Goal: Information Seeking & Learning: Learn about a topic

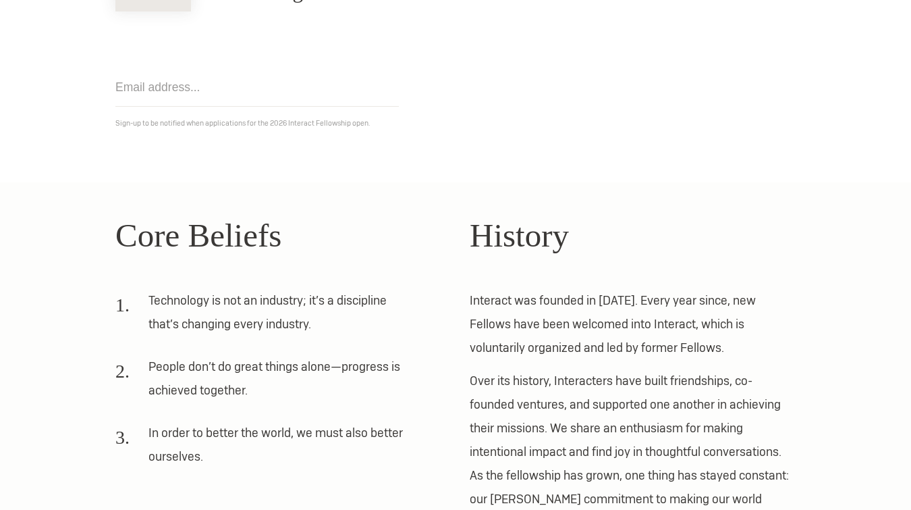
scroll to position [317, 0]
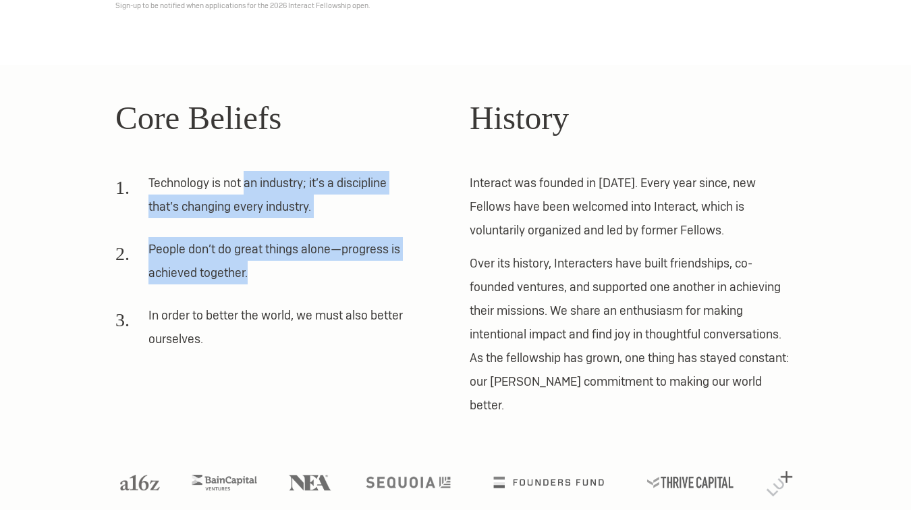
drag, startPoint x: 244, startPoint y: 187, endPoint x: 383, endPoint y: 271, distance: 162.6
click at [383, 273] on ol "Technology is not an industry; it’s a discipline that’s changing every industry…" at bounding box center [278, 265] width 326 height 189
click at [383, 271] on li "People don’t do great things alone—progress is achieved together." at bounding box center [264, 265] width 298 height 57
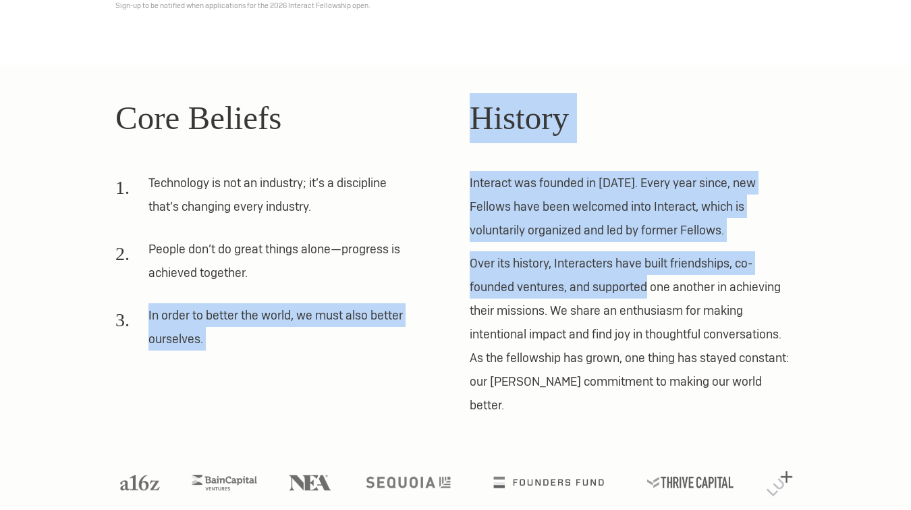
drag, startPoint x: 383, startPoint y: 271, endPoint x: 608, endPoint y: 296, distance: 226.8
click at [608, 296] on div "Core Beliefs Technology is not an industry; it’s a discipline that’s changing e…" at bounding box center [455, 255] width 709 height 324
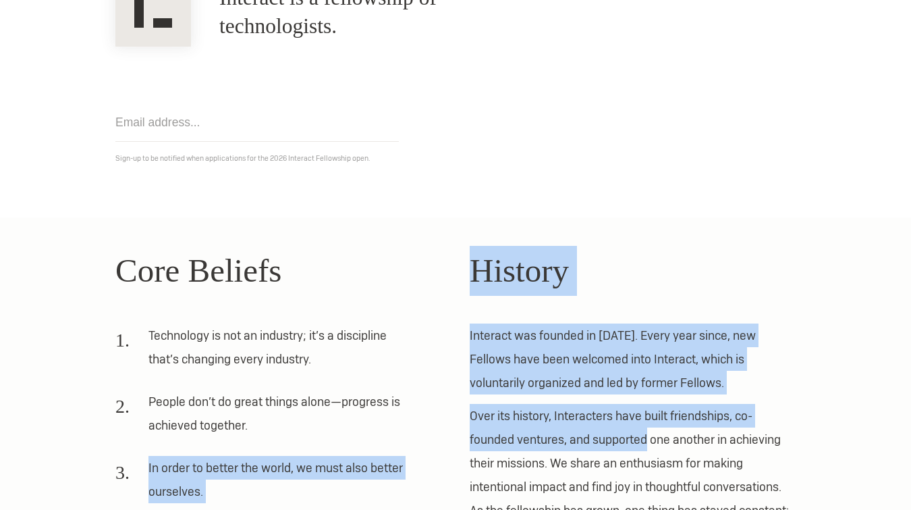
scroll to position [0, 0]
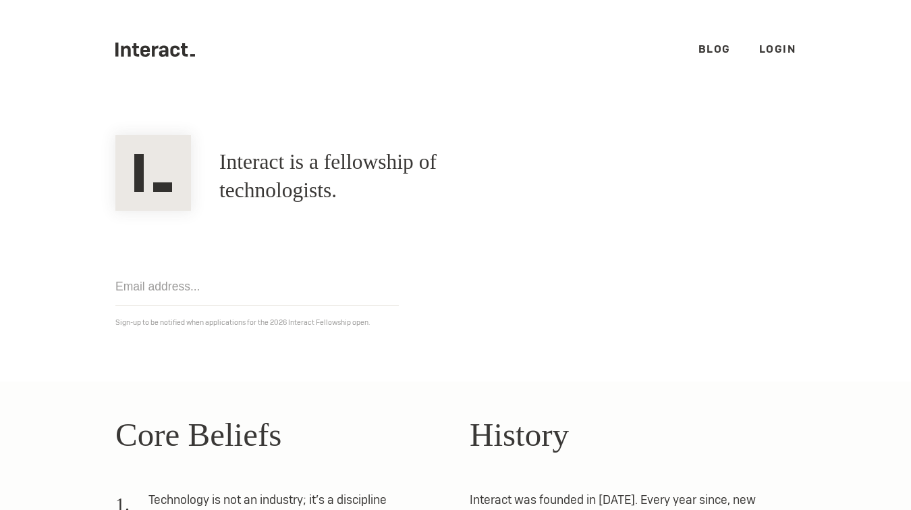
click at [541, 151] on div "Interact is a fellowship of technologists. A fellowship of technologists." at bounding box center [455, 176] width 709 height 69
click at [539, 178] on h1 "Interact is a fellowship of technologists." at bounding box center [378, 176] width 319 height 57
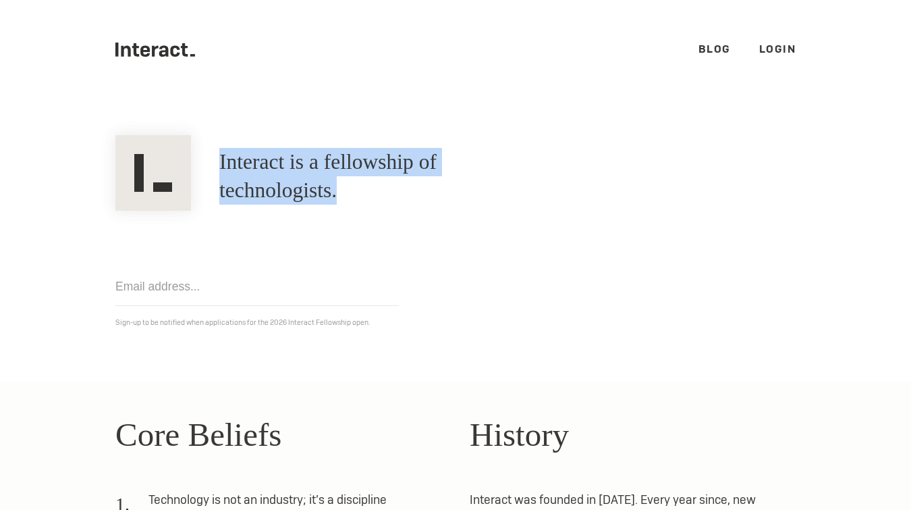
click at [539, 178] on h1 "Interact is a fellowship of technologists." at bounding box center [378, 176] width 319 height 57
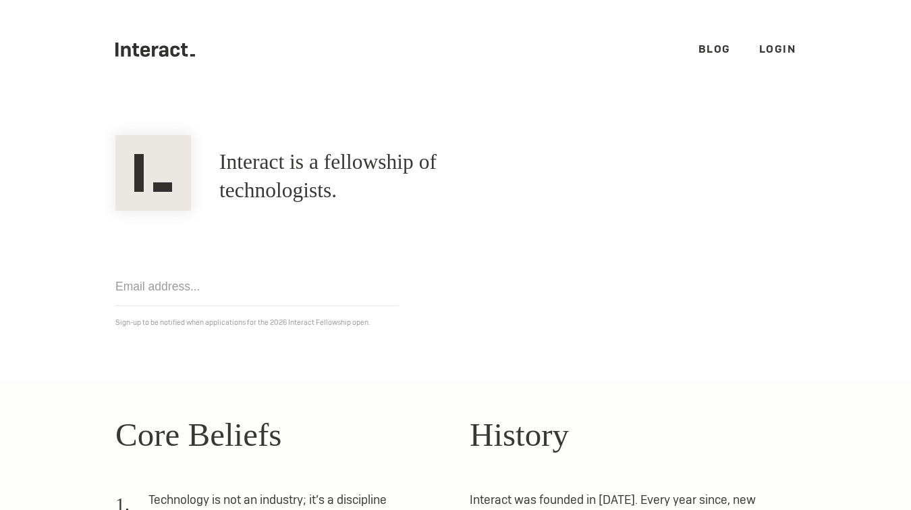
click at [425, 169] on h1 "Interact is a fellowship of technologists." at bounding box center [378, 176] width 319 height 57
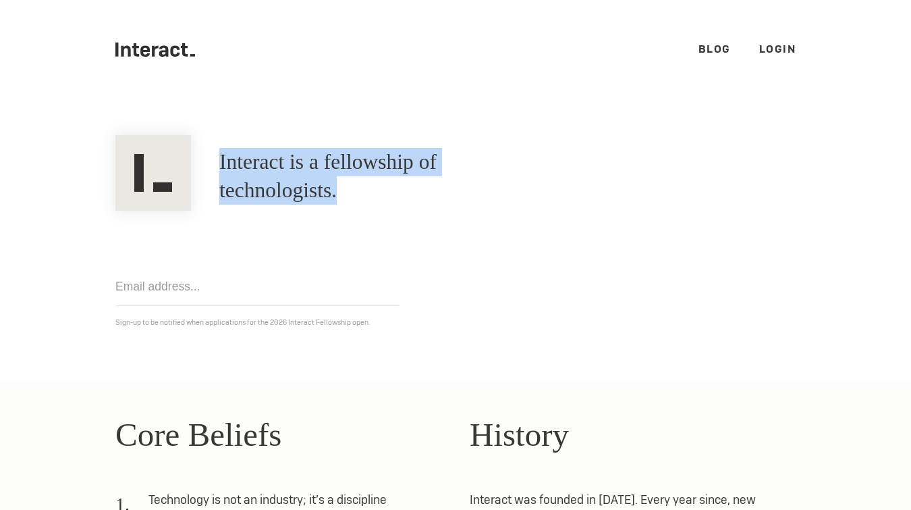
click at [425, 169] on h1 "Interact is a fellowship of technologists." at bounding box center [378, 176] width 319 height 57
click at [724, 53] on link "Blog" at bounding box center [715, 49] width 32 height 14
